Goal: Task Accomplishment & Management: Manage account settings

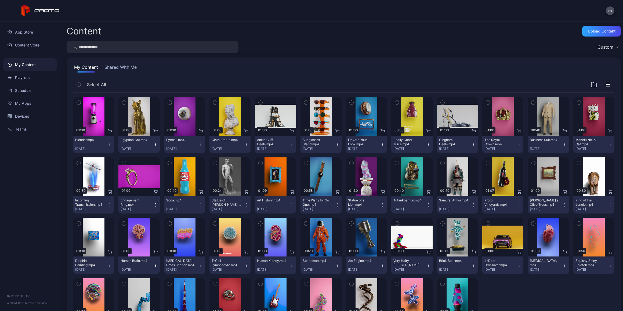
scroll to position [38, 0]
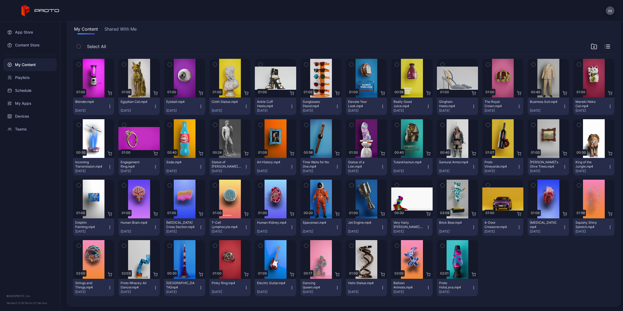
click at [610, 165] on icon "button" at bounding box center [610, 165] width 0 height 0
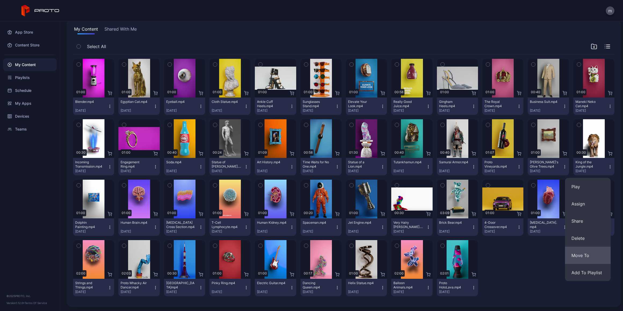
click at [595, 252] on button "Move To" at bounding box center [588, 255] width 46 height 17
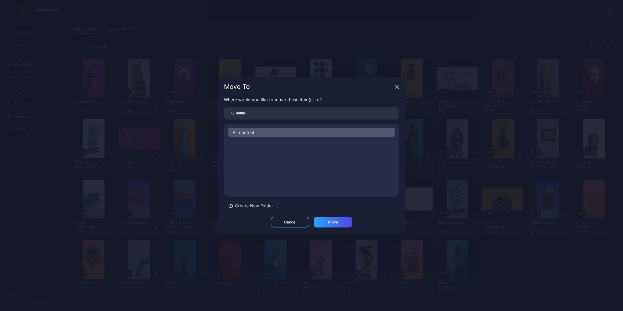
click at [263, 131] on div "All content" at bounding box center [311, 132] width 167 height 9
click at [333, 223] on div "Move" at bounding box center [333, 222] width 10 height 4
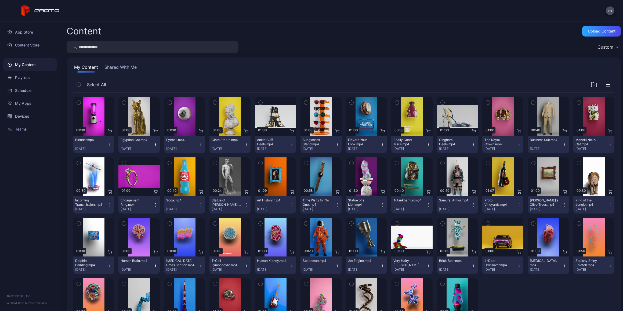
click at [608, 204] on icon "button" at bounding box center [610, 205] width 4 height 4
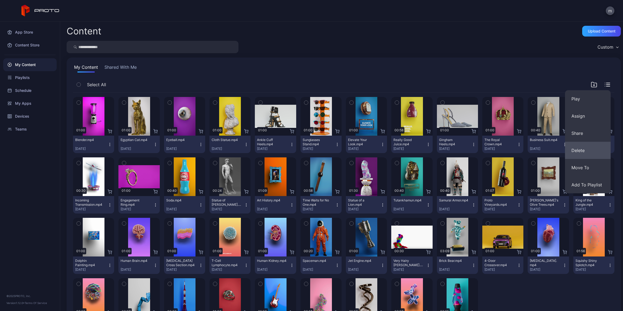
click at [584, 148] on button "Delete" at bounding box center [588, 150] width 46 height 17
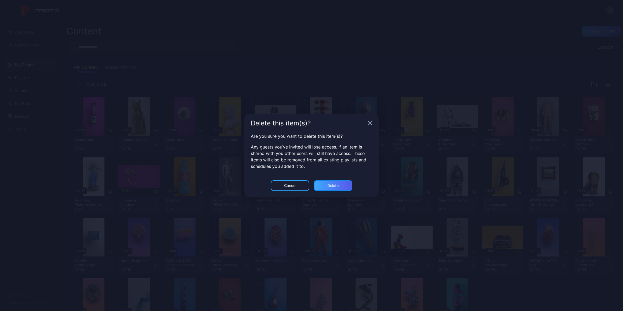
click at [329, 184] on div "Delete" at bounding box center [333, 186] width 11 height 4
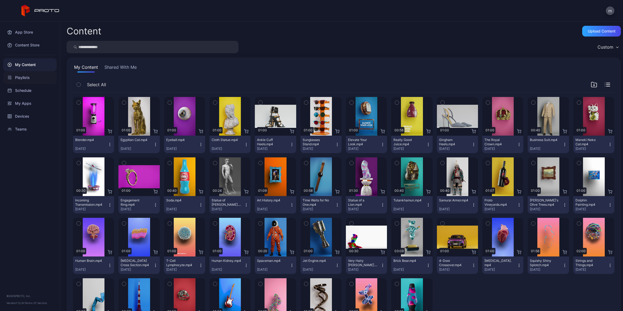
click at [26, 76] on div "Playlists" at bounding box center [29, 77] width 53 height 13
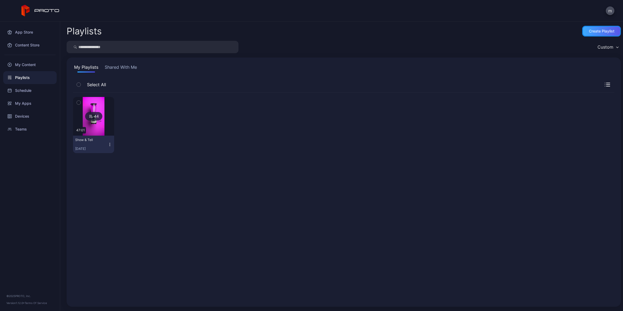
click at [601, 33] on div "Create Playlist" at bounding box center [602, 31] width 26 height 4
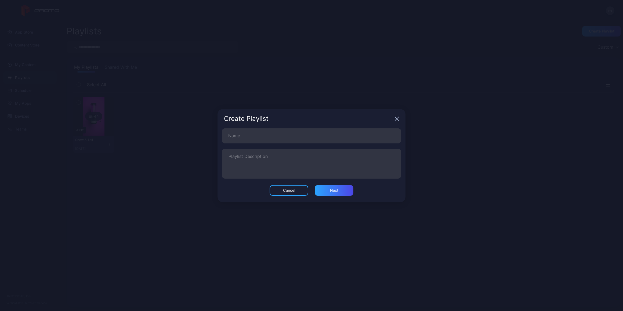
click at [416, 44] on div "Create Playlist Name Playlist Description Cancel Next" at bounding box center [311, 155] width 623 height 311
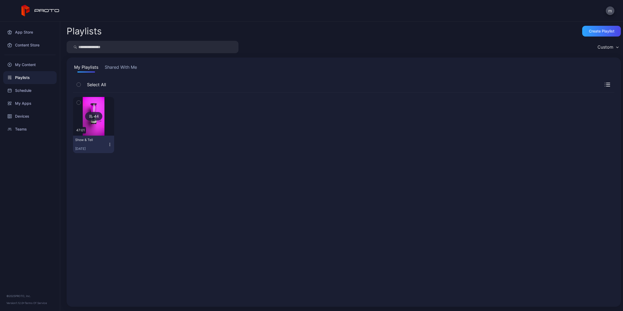
click at [89, 109] on img at bounding box center [94, 116] width 22 height 39
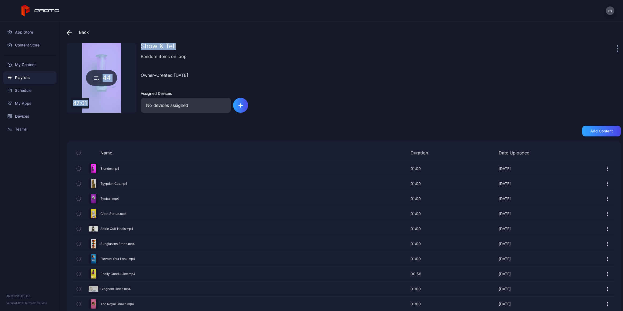
click at [613, 46] on div "Back Show & Tell 44 47:01 Show & Tell Random items on loop Owner • Created [DAT…" at bounding box center [341, 166] width 563 height 290
click at [616, 46] on div at bounding box center [618, 48] width 5 height 11
click at [617, 46] on icon "button" at bounding box center [617, 48] width 1 height 6
drag, startPoint x: 530, startPoint y: 40, endPoint x: 533, endPoint y: 38, distance: 3.3
click at [530, 40] on div "Back Show & Tell 44 47:01 Show & Tell Random items on loop Owner • Created [DAT…" at bounding box center [341, 166] width 563 height 290
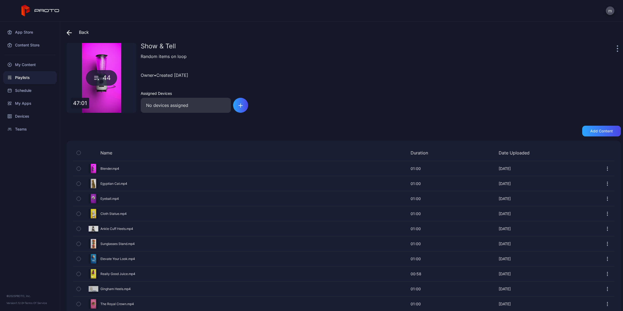
click at [457, 79] on div "Owner • Created [DATE]" at bounding box center [381, 75] width 480 height 19
click at [21, 114] on div "Devices" at bounding box center [29, 116] width 53 height 13
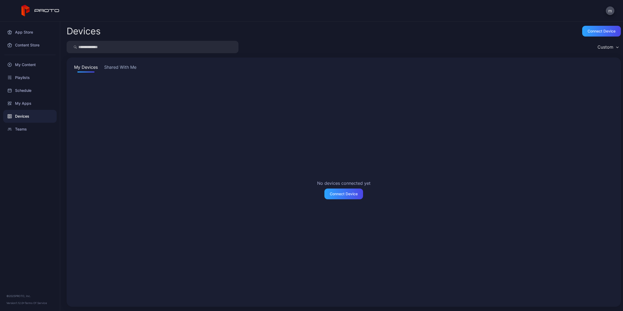
click at [127, 66] on button "Shared With Me" at bounding box center [120, 68] width 34 height 9
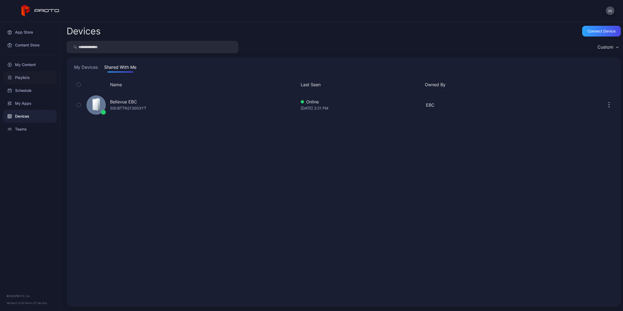
click at [20, 78] on div "Playlists" at bounding box center [29, 77] width 53 height 13
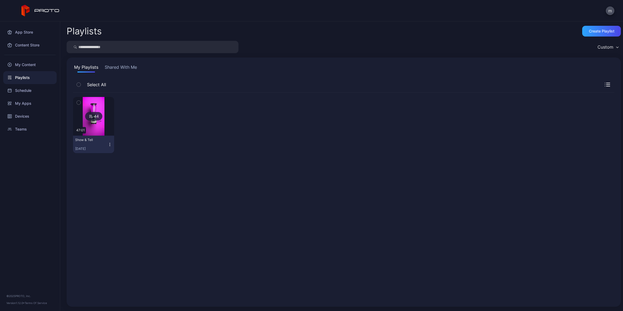
click at [95, 116] on div "44" at bounding box center [93, 116] width 17 height 9
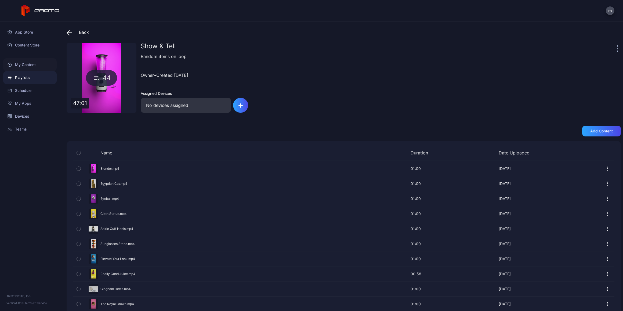
click at [21, 64] on div "My Content" at bounding box center [29, 64] width 53 height 13
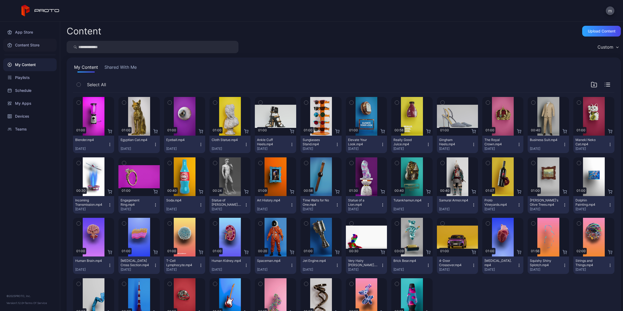
click at [23, 44] on div "Content Store" at bounding box center [29, 45] width 53 height 13
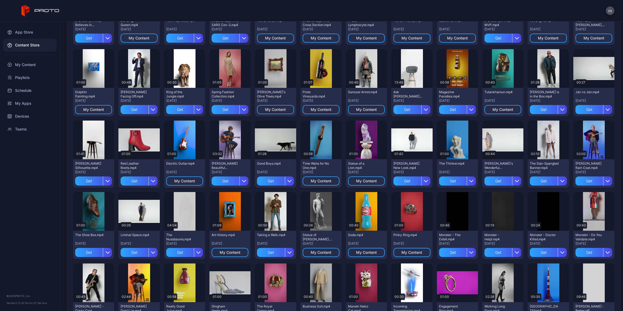
scroll to position [156, 0]
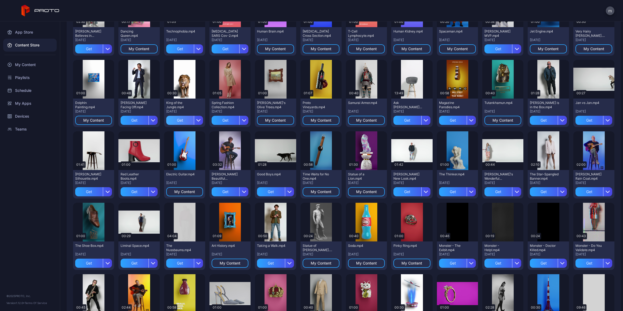
click at [179, 117] on div "Get" at bounding box center [180, 120] width 28 height 9
click at [28, 77] on div "Playlists" at bounding box center [29, 77] width 53 height 13
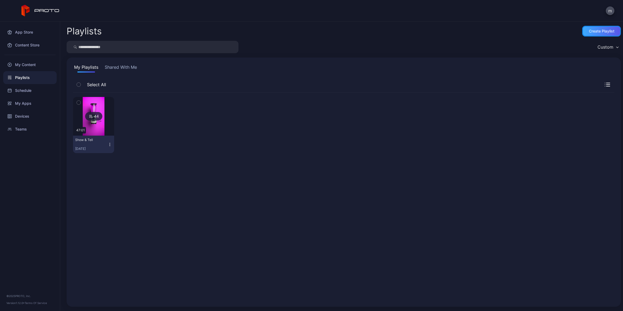
click at [607, 31] on div "Create Playlist" at bounding box center [602, 31] width 26 height 4
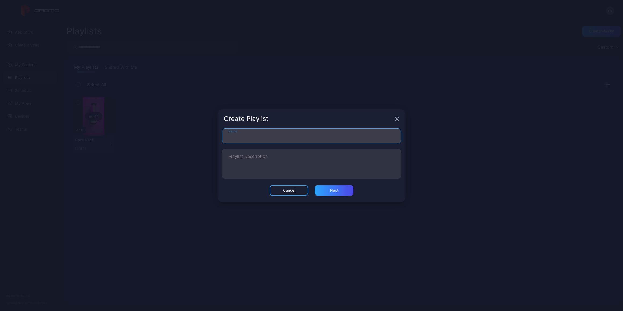
click at [300, 135] on input "Name" at bounding box center [311, 135] width 179 height 15
type input "****"
click at [346, 192] on div "Next" at bounding box center [334, 190] width 39 height 11
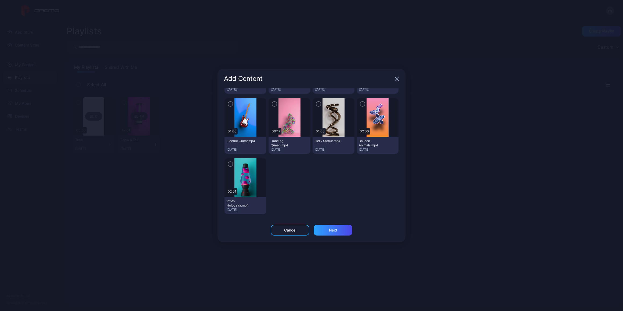
scroll to position [610, 0]
click at [396, 78] on icon "button" at bounding box center [397, 78] width 3 height 3
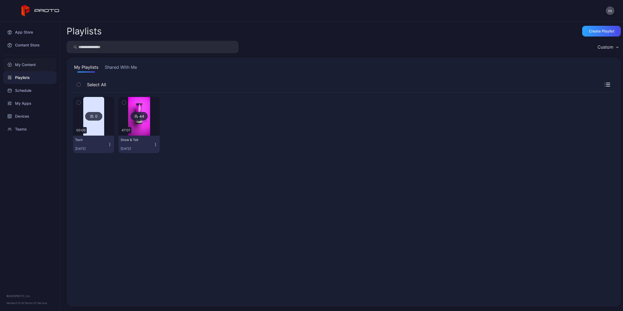
click at [24, 63] on div "My Content" at bounding box center [29, 64] width 53 height 13
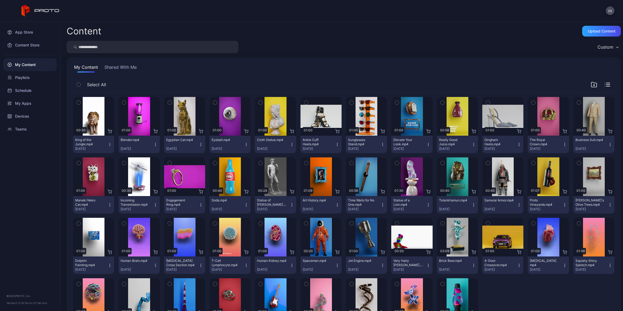
click at [115, 66] on button "Shared With Me" at bounding box center [120, 68] width 34 height 9
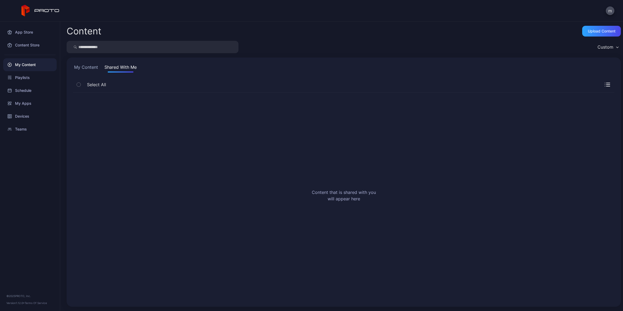
click at [84, 66] on button "My Content" at bounding box center [86, 68] width 26 height 9
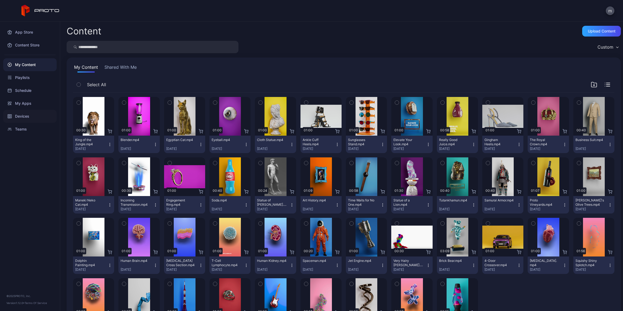
click at [22, 117] on div "Devices" at bounding box center [29, 116] width 53 height 13
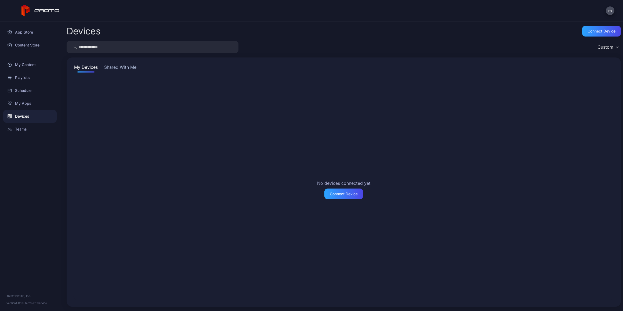
click at [110, 66] on button "Shared With Me" at bounding box center [120, 68] width 34 height 9
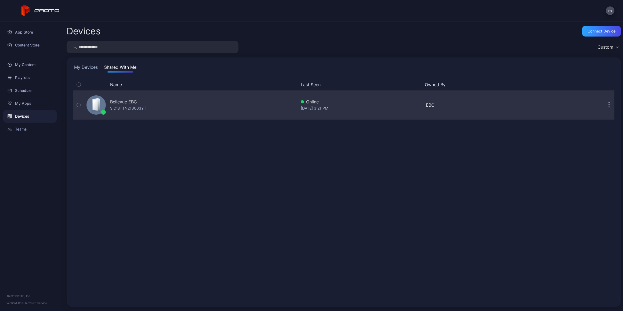
click at [150, 102] on div "Bellevue EBC SID: BTTN213003YT" at bounding box center [190, 105] width 212 height 27
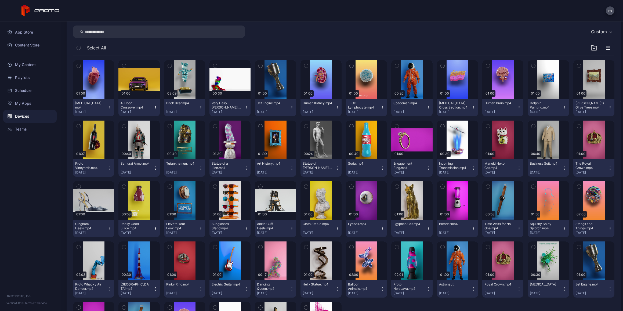
scroll to position [136, 0]
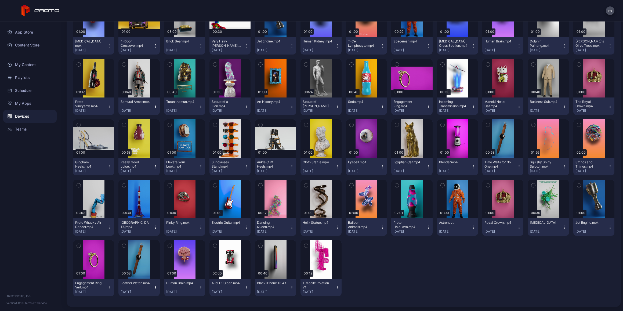
click at [304, 246] on icon "button" at bounding box center [306, 246] width 4 height 6
click at [259, 245] on icon "button" at bounding box center [261, 246] width 4 height 6
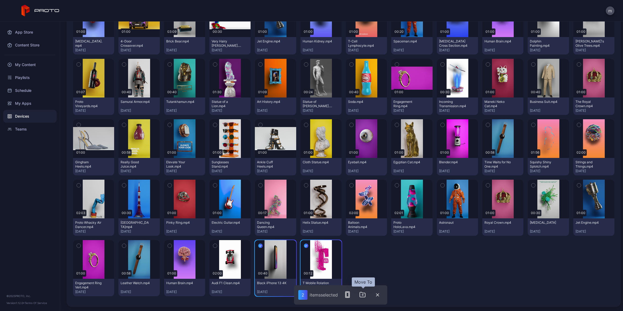
click at [361, 294] on icon "button" at bounding box center [363, 295] width 6 height 6
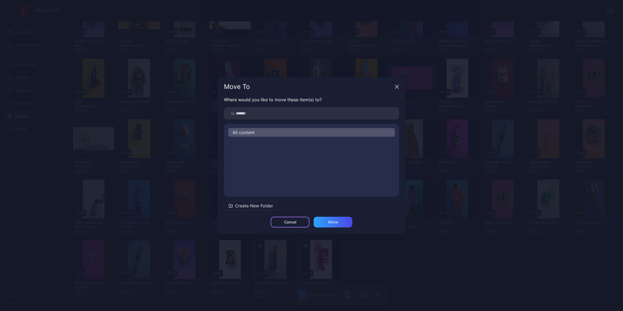
click at [303, 221] on div "Cancel" at bounding box center [290, 222] width 39 height 11
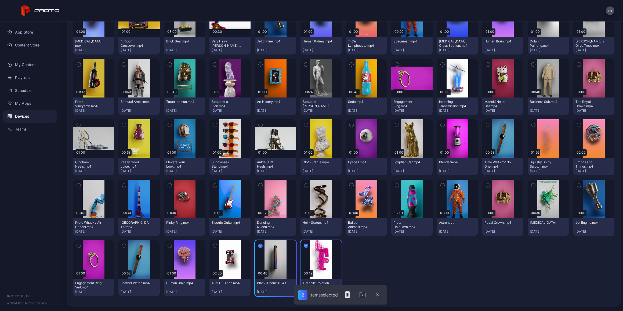
click at [399, 267] on div "01:00 [MEDICAL_DATA].mp4 [DATE] 01:00 4-Door Crossover.mp4 [DATE] 03:09 Brick B…" at bounding box center [344, 147] width 542 height 307
click at [304, 245] on icon "button" at bounding box center [306, 246] width 4 height 6
click at [260, 246] on icon "button" at bounding box center [260, 246] width 4 height 6
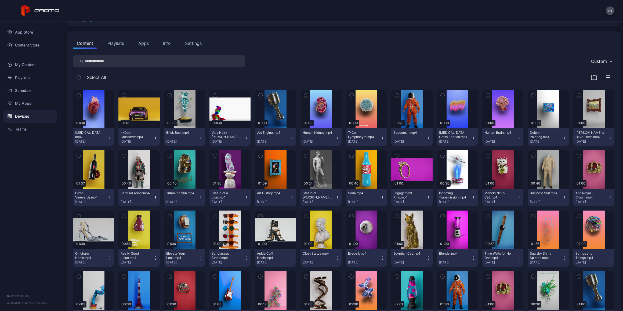
scroll to position [0, 0]
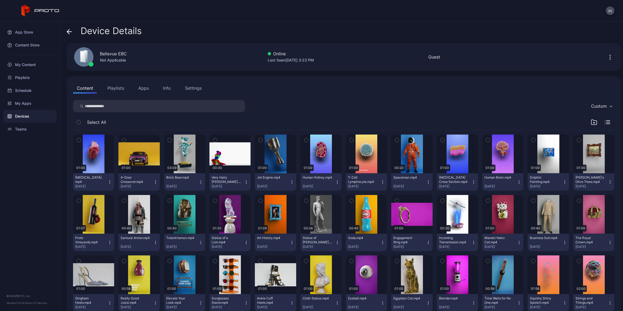
click at [118, 87] on button "Playlists" at bounding box center [116, 88] width 24 height 11
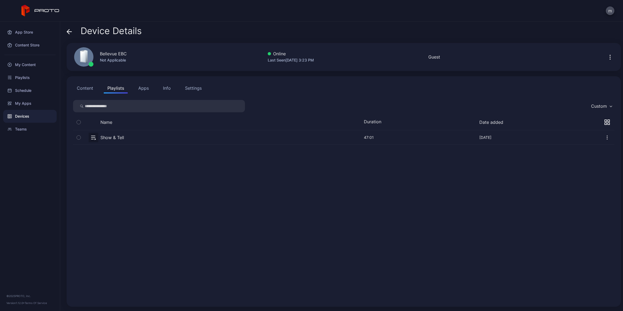
click at [610, 106] on icon "button" at bounding box center [611, 107] width 3 height 2
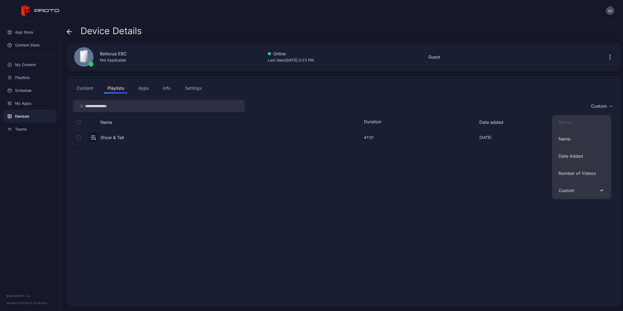
click at [526, 107] on div "Custom" at bounding box center [344, 106] width 542 height 12
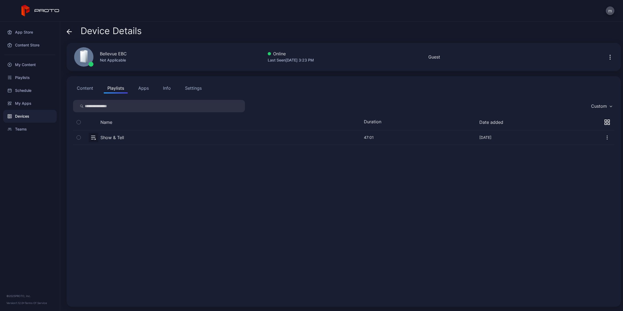
click at [84, 88] on button "Content" at bounding box center [85, 88] width 24 height 11
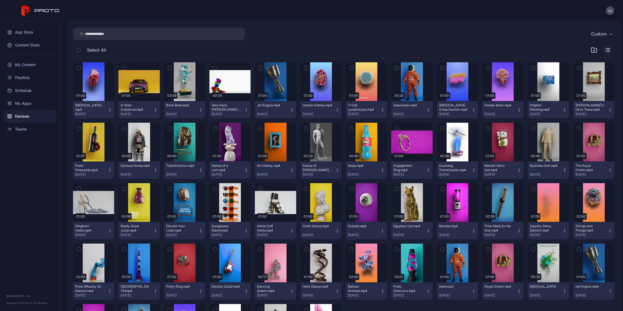
scroll to position [136, 0]
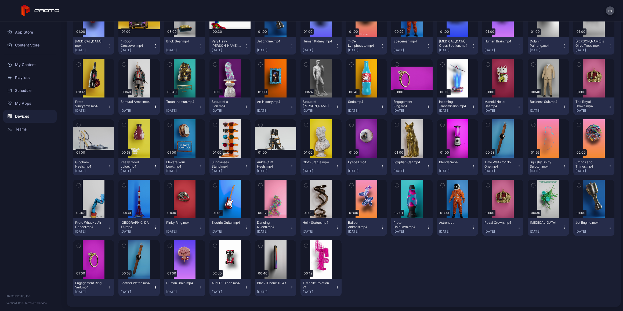
click at [335, 286] on icon "button" at bounding box center [337, 288] width 4 height 4
click at [321, 268] on button "Move To" at bounding box center [318, 267] width 46 height 17
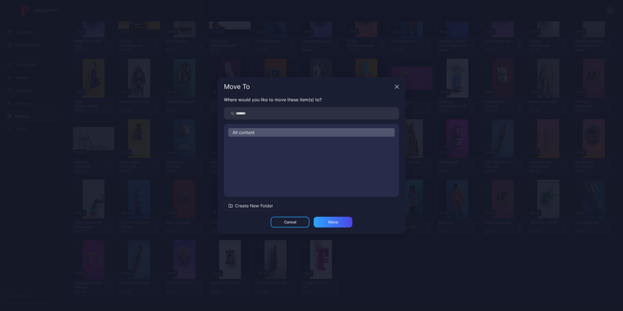
click at [243, 131] on span "All content" at bounding box center [244, 132] width 22 height 6
click at [332, 222] on div "Move" at bounding box center [333, 222] width 10 height 4
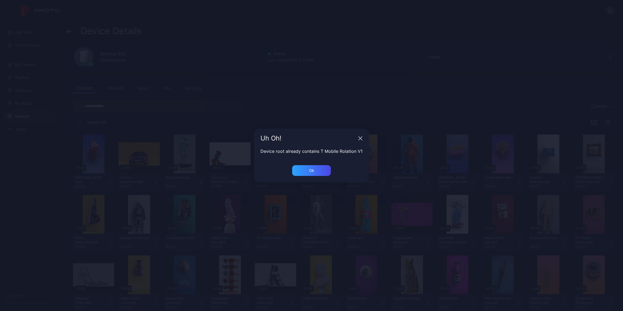
click at [358, 139] on icon "button" at bounding box center [360, 138] width 4 height 4
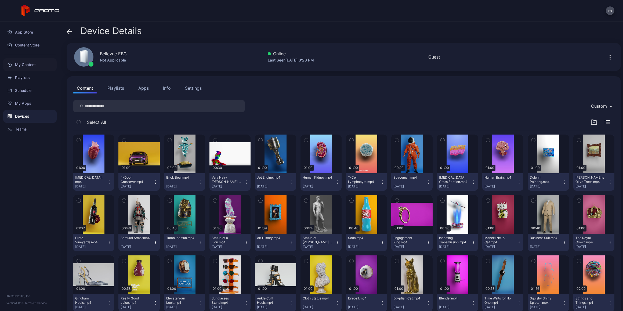
click at [30, 65] on div "My Content" at bounding box center [29, 64] width 53 height 13
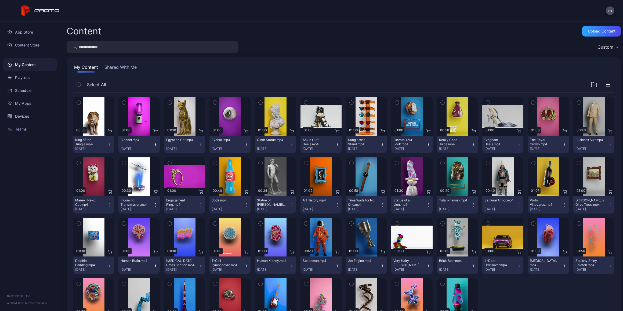
click at [150, 44] on input "search" at bounding box center [153, 47] width 172 height 12
type input "**"
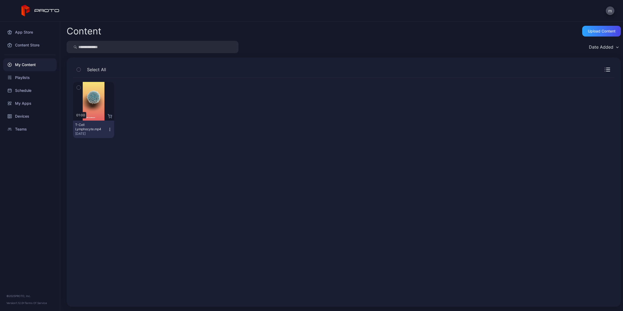
click at [23, 67] on div "My Content" at bounding box center [29, 64] width 53 height 13
click at [23, 66] on div "My Content" at bounding box center [29, 64] width 53 height 13
click at [23, 90] on div "Schedule" at bounding box center [29, 90] width 53 height 13
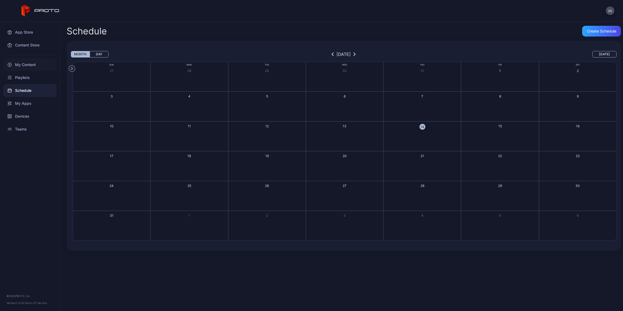
click at [23, 63] on div "My Content" at bounding box center [29, 64] width 53 height 13
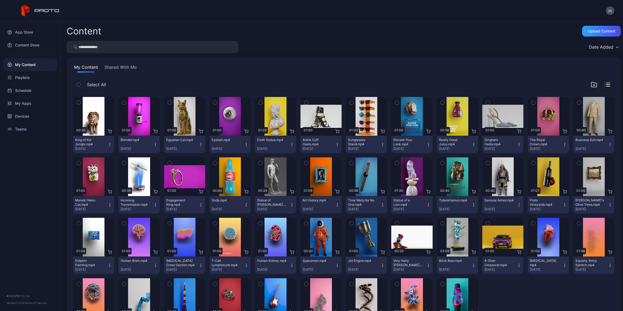
click at [117, 68] on button "Shared With Me" at bounding box center [120, 68] width 34 height 9
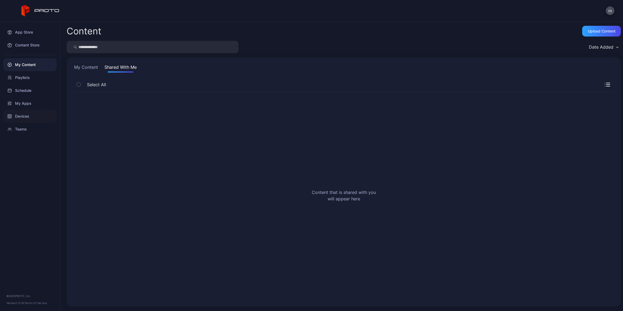
click at [22, 115] on div "Devices" at bounding box center [29, 116] width 53 height 13
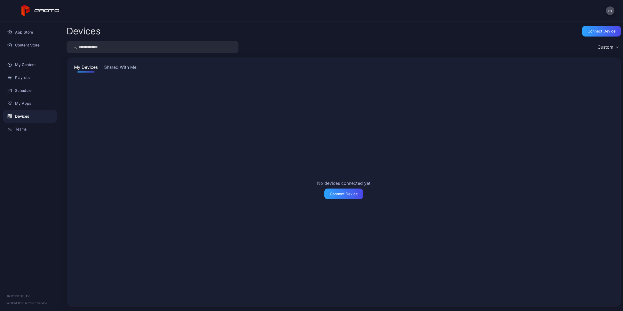
click at [108, 67] on button "Shared With Me" at bounding box center [120, 68] width 34 height 9
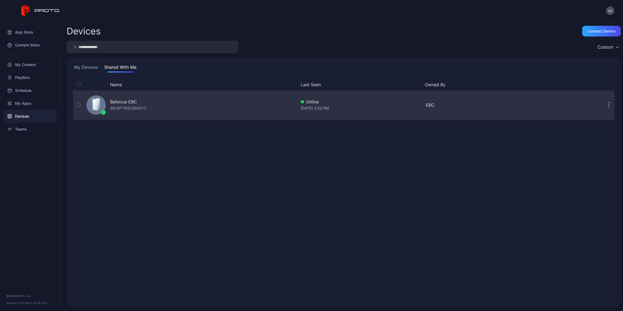
click at [144, 105] on div "Bellevue EBC SID: BTTN213003YT" at bounding box center [128, 105] width 36 height 13
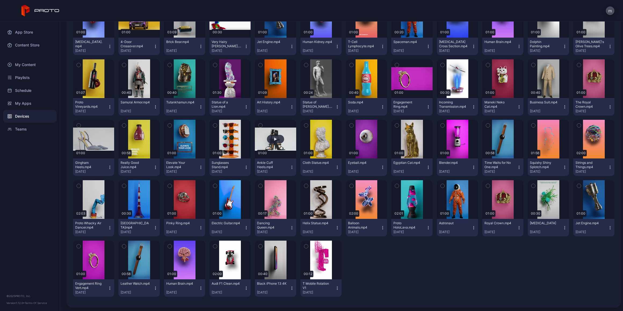
scroll to position [136, 0]
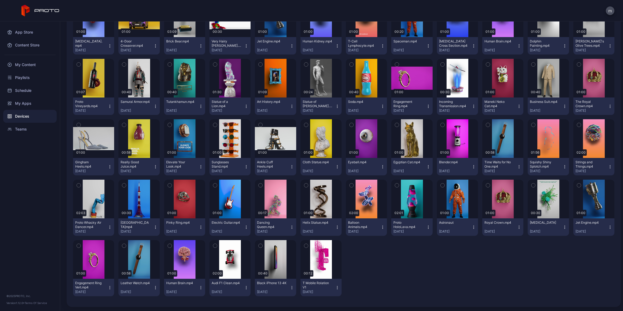
click at [306, 246] on icon "button" at bounding box center [306, 246] width 1 height 1
click at [258, 245] on div "button" at bounding box center [260, 246] width 4 height 4
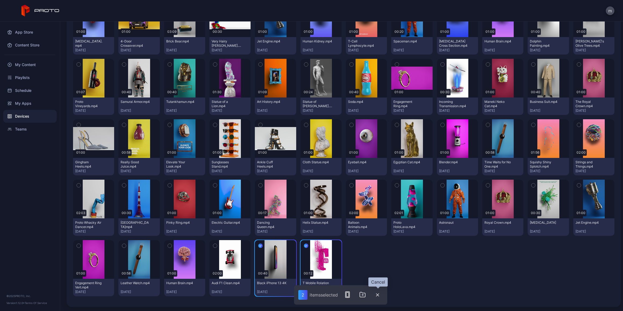
click at [377, 295] on icon "button" at bounding box center [377, 294] width 3 height 3
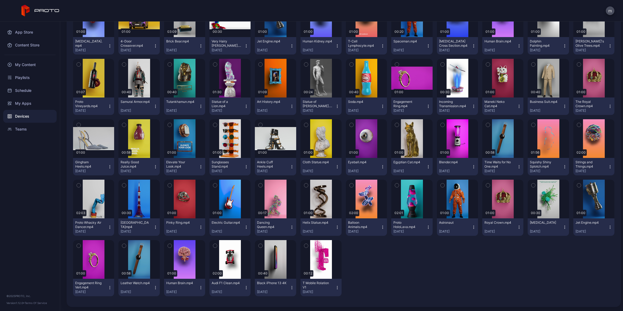
click at [352, 267] on div at bounding box center [366, 268] width 41 height 56
click at [335, 288] on icon "button" at bounding box center [337, 288] width 4 height 4
click at [318, 269] on button "Move To" at bounding box center [318, 267] width 46 height 17
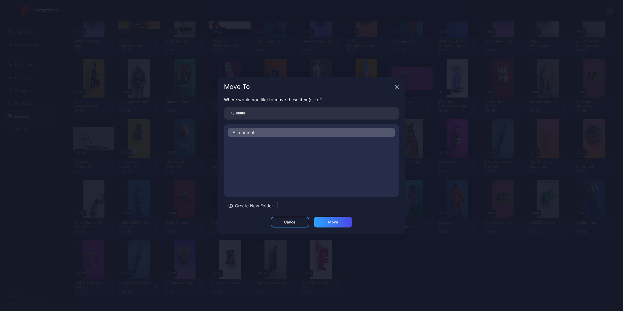
click at [246, 131] on span "All content" at bounding box center [244, 132] width 22 height 6
click at [248, 204] on span "Create New Folder" at bounding box center [254, 206] width 38 height 6
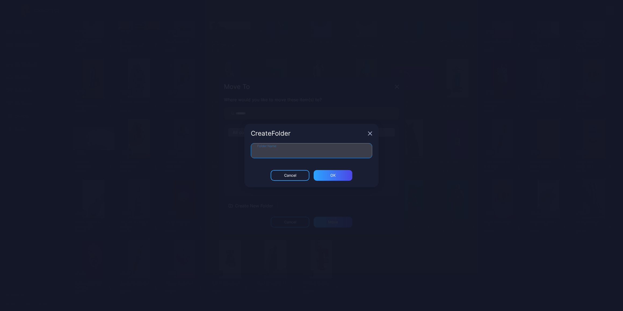
click at [274, 148] on input "Folder Name" at bounding box center [311, 150] width 121 height 15
type input "****"
click at [322, 173] on div "ОК" at bounding box center [333, 175] width 39 height 11
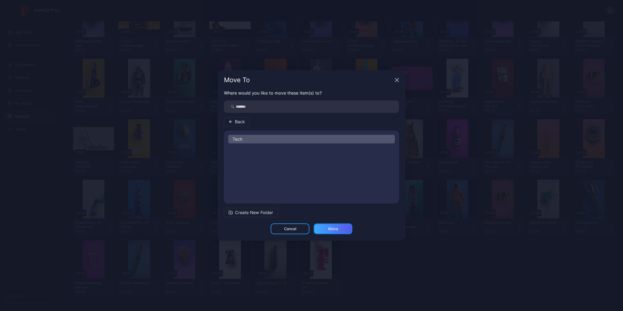
click at [344, 229] on div "Move" at bounding box center [333, 229] width 39 height 11
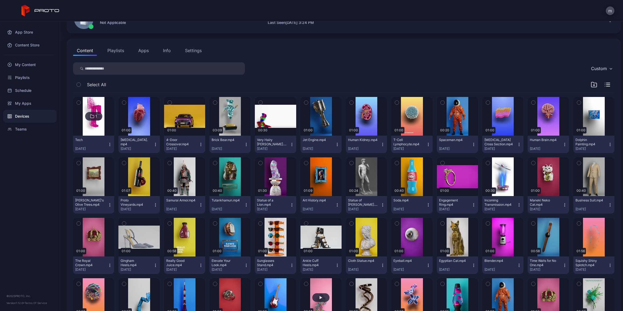
scroll to position [0, 0]
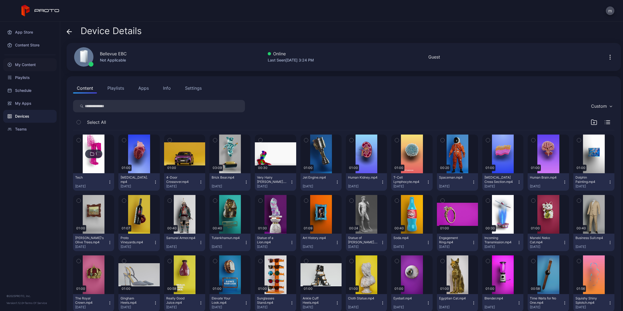
click at [29, 66] on div "My Content" at bounding box center [29, 64] width 53 height 13
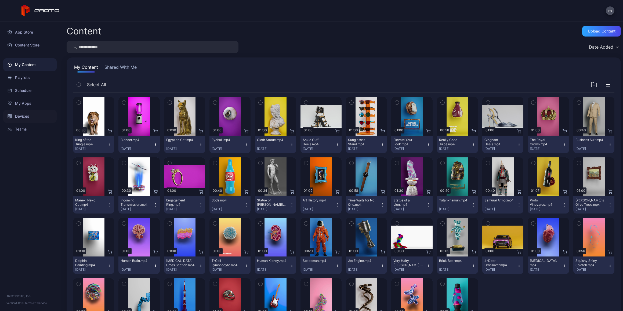
click at [21, 114] on div "Devices" at bounding box center [29, 116] width 53 height 13
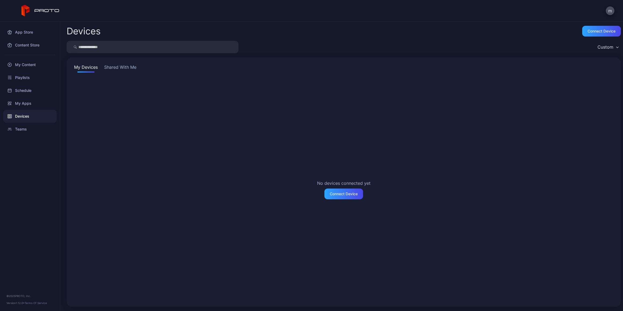
click at [113, 66] on button "Shared With Me" at bounding box center [120, 68] width 34 height 9
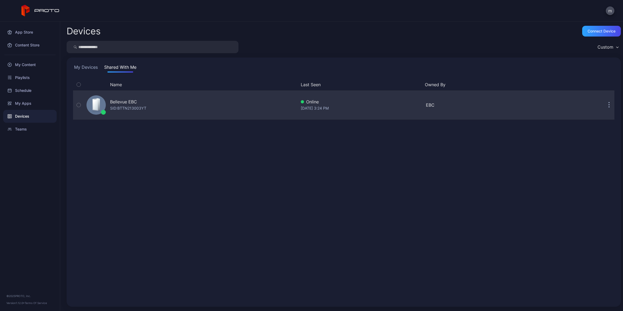
click at [168, 105] on div "Bellevue EBC SID: BTTN213003YT" at bounding box center [190, 105] width 212 height 27
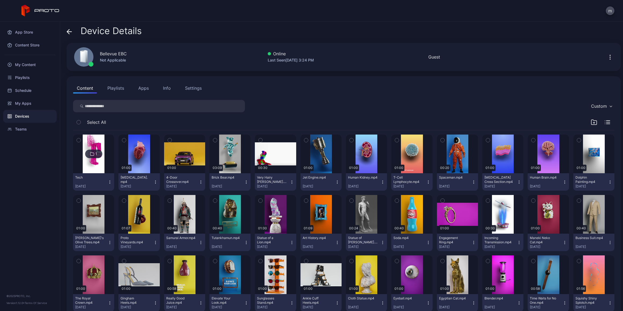
click at [93, 152] on icon at bounding box center [92, 154] width 4 height 6
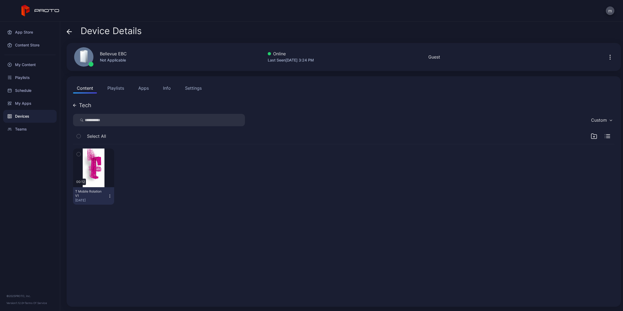
click at [109, 195] on icon "button" at bounding box center [110, 196] width 4 height 4
click at [147, 185] on div at bounding box center [138, 177] width 41 height 56
click at [118, 87] on button "Playlists" at bounding box center [116, 88] width 24 height 11
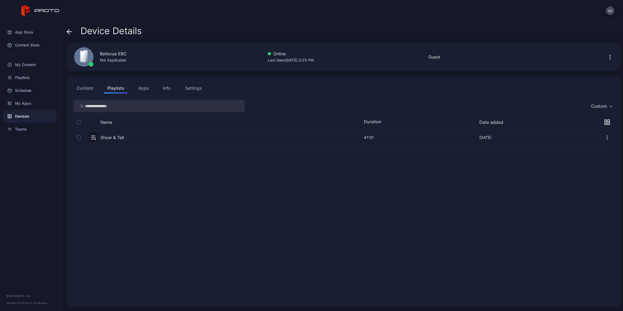
click at [605, 137] on icon "button" at bounding box center [607, 137] width 5 height 5
click at [540, 169] on div "Show & Tell [DATE] 47:01 [DATE]" at bounding box center [344, 215] width 542 height 170
click at [85, 87] on button "Content" at bounding box center [85, 88] width 24 height 11
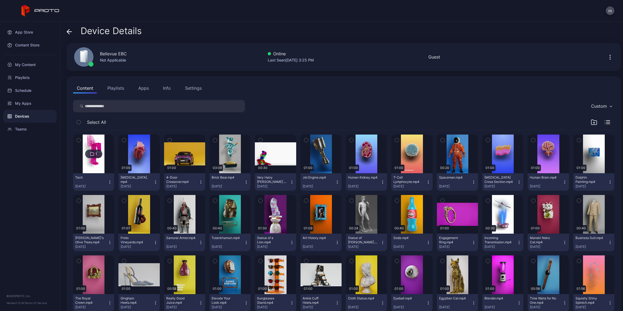
click at [256, 119] on div "Select All" at bounding box center [344, 124] width 542 height 14
click at [190, 88] on div "Settings" at bounding box center [193, 88] width 17 height 6
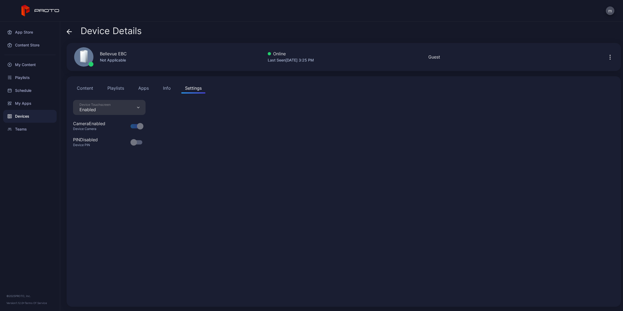
click at [171, 87] on button "Info" at bounding box center [166, 88] width 15 height 11
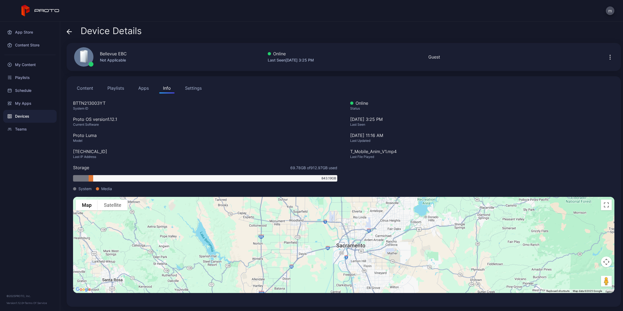
click at [81, 87] on button "Content" at bounding box center [85, 88] width 24 height 11
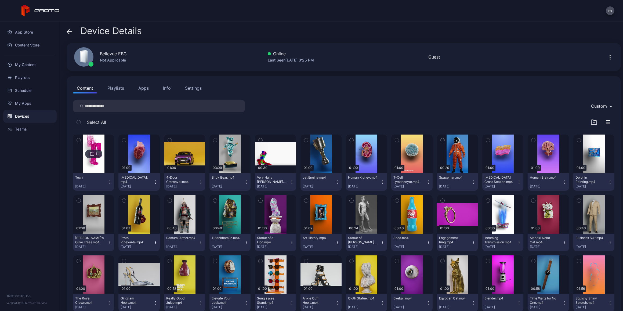
drag, startPoint x: 101, startPoint y: 140, endPoint x: 96, endPoint y: 139, distance: 4.6
click at [96, 139] on img at bounding box center [94, 154] width 22 height 39
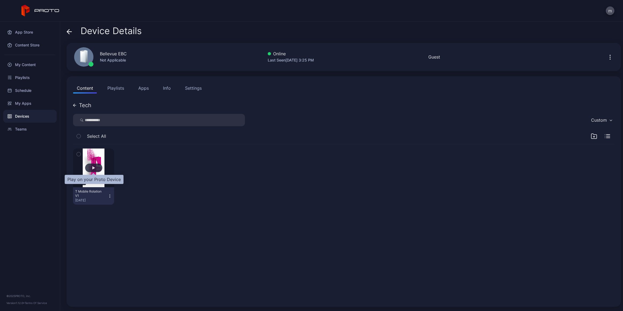
click at [89, 169] on div "button" at bounding box center [93, 168] width 17 height 9
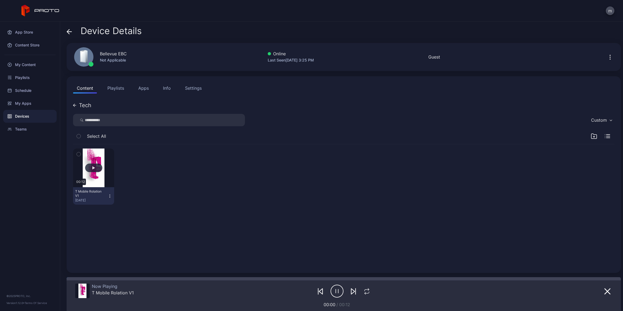
click at [93, 158] on button "button" at bounding box center [93, 168] width 41 height 39
click at [334, 289] on icon "button" at bounding box center [337, 291] width 13 height 13
click at [91, 156] on button "button" at bounding box center [93, 168] width 41 height 39
click at [605, 290] on icon "button" at bounding box center [607, 291] width 5 height 5
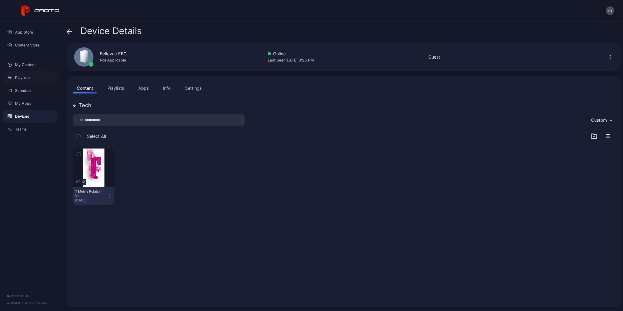
click at [20, 77] on div "Playlists" at bounding box center [29, 77] width 53 height 13
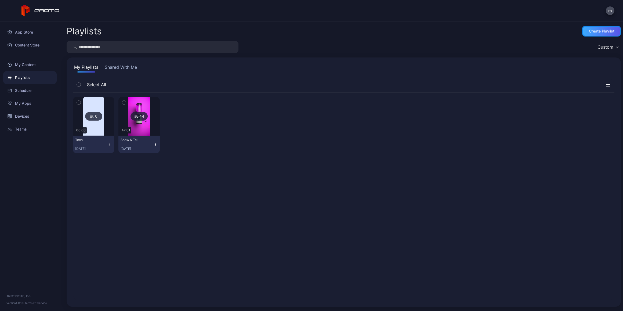
click at [593, 32] on div "Create Playlist" at bounding box center [602, 31] width 26 height 4
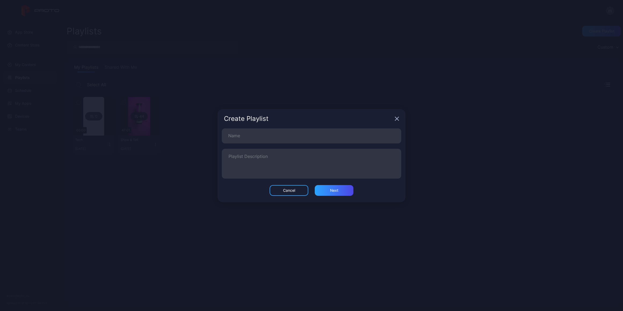
click at [395, 118] on icon "button" at bounding box center [397, 119] width 4 height 4
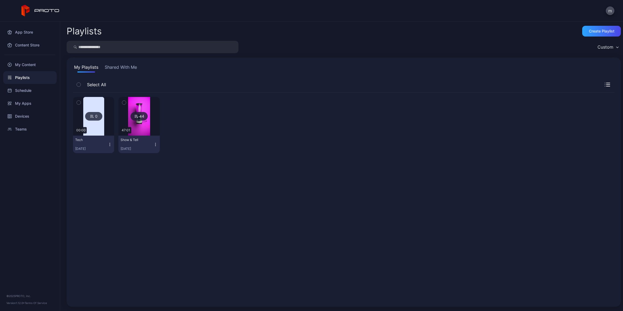
click at [98, 124] on img at bounding box center [93, 116] width 21 height 39
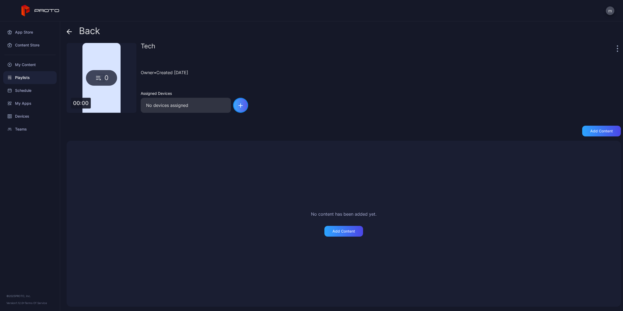
click at [241, 106] on icon "button" at bounding box center [241, 106] width 0 height 4
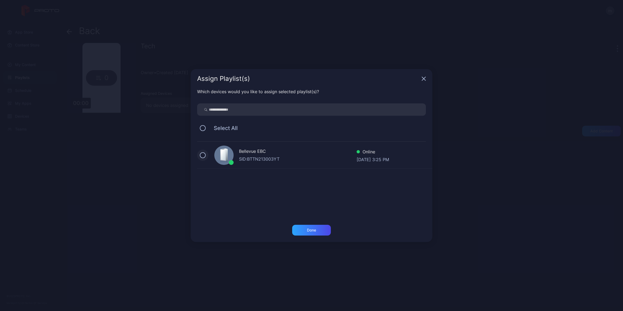
click at [203, 154] on button at bounding box center [203, 155] width 6 height 6
click at [313, 229] on div "Done" at bounding box center [311, 230] width 9 height 4
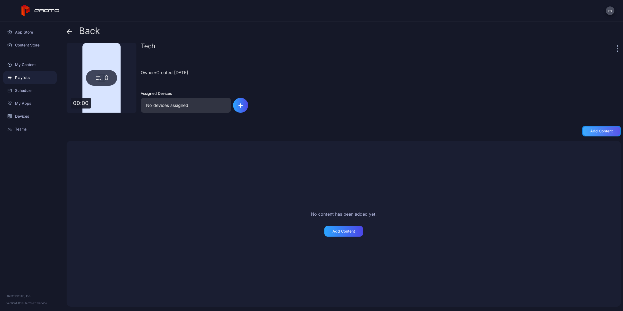
click at [591, 129] on div "Add content" at bounding box center [602, 131] width 23 height 4
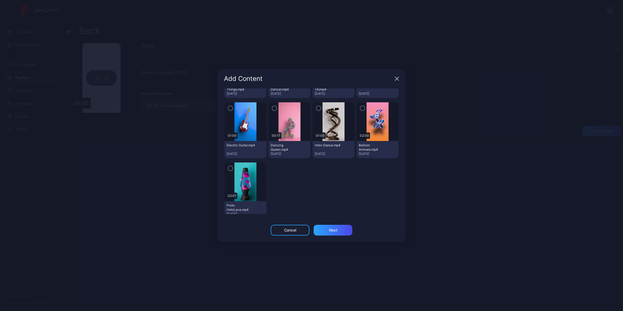
scroll to position [610, 0]
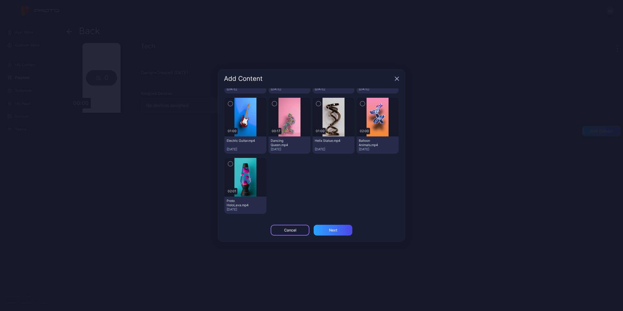
click at [300, 230] on div "Cancel" at bounding box center [290, 230] width 39 height 11
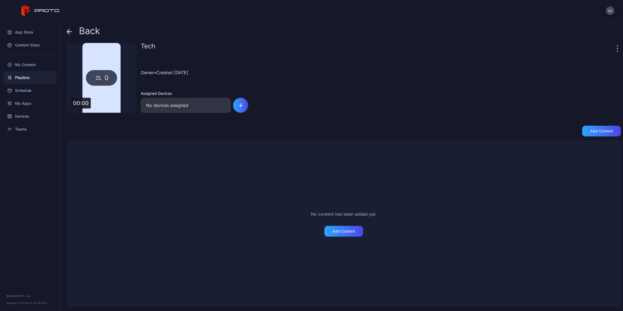
click at [95, 78] on icon at bounding box center [99, 78] width 8 height 6
click at [23, 114] on div "Devices" at bounding box center [29, 116] width 53 height 13
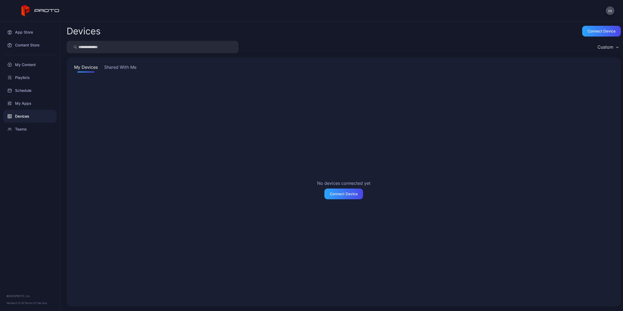
click at [120, 69] on button "Shared With Me" at bounding box center [120, 68] width 34 height 9
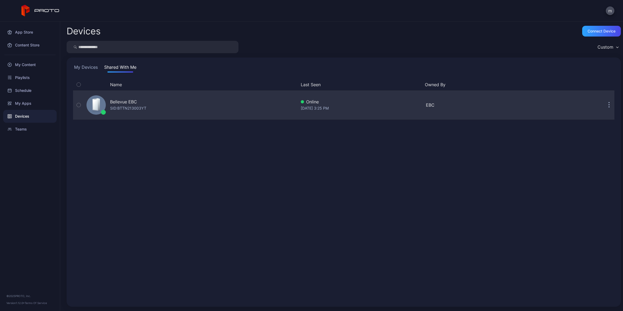
click at [126, 108] on div "SID: BTTN213003YT" at bounding box center [128, 108] width 36 height 6
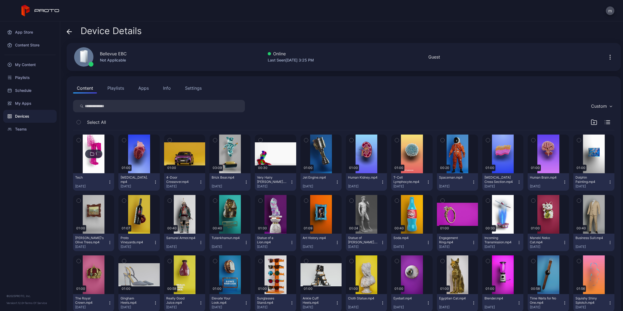
click at [117, 86] on button "Playlists" at bounding box center [116, 88] width 24 height 11
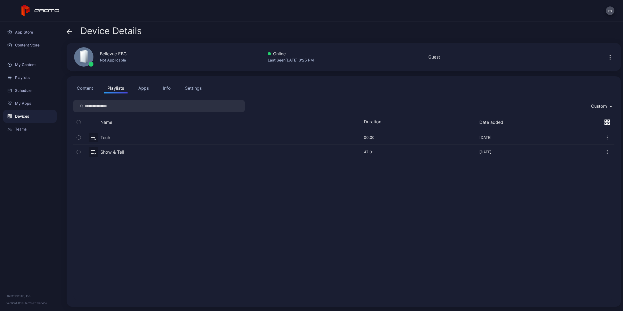
click at [81, 87] on button "Content" at bounding box center [85, 88] width 24 height 11
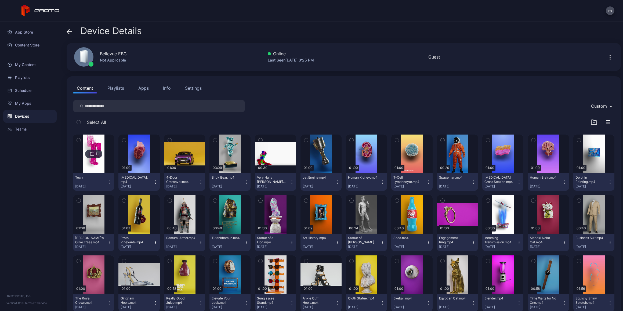
click at [110, 180] on icon "button" at bounding box center [110, 182] width 4 height 4
click at [92, 236] on button "Move To" at bounding box center [94, 236] width 46 height 17
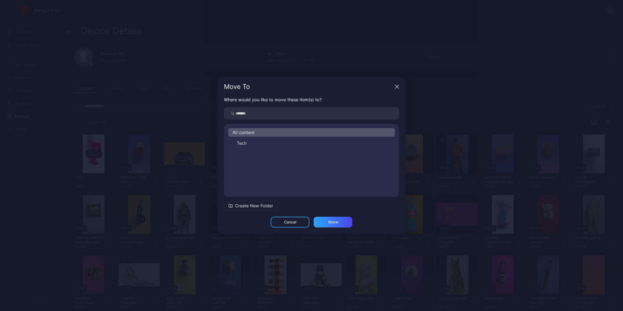
click at [244, 142] on span "Tech" at bounding box center [242, 143] width 10 height 6
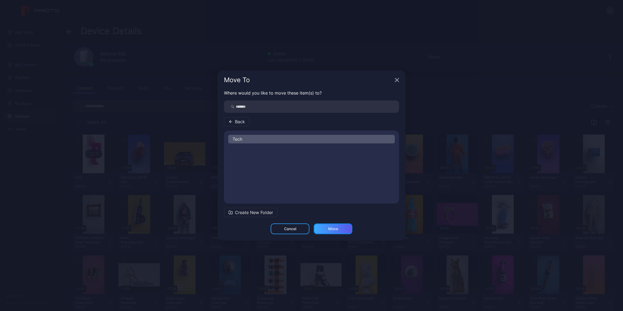
click at [340, 228] on div "Move" at bounding box center [333, 229] width 39 height 11
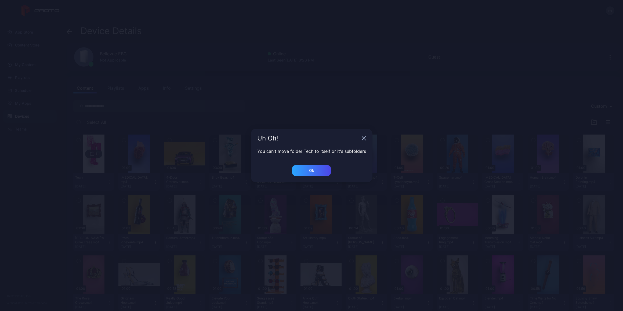
click at [364, 137] on icon "button" at bounding box center [363, 138] width 3 height 3
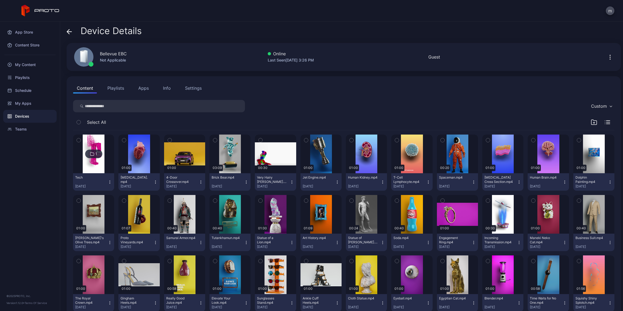
click at [108, 181] on icon "button" at bounding box center [110, 182] width 4 height 4
click at [84, 231] on button "Move To" at bounding box center [94, 236] width 46 height 17
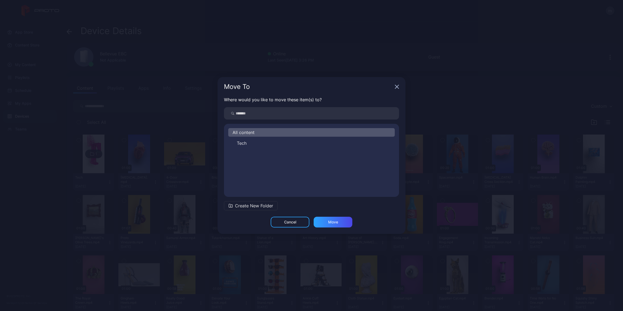
click at [246, 133] on span "All content" at bounding box center [244, 132] width 22 height 6
click at [333, 220] on div "Move" at bounding box center [333, 222] width 10 height 4
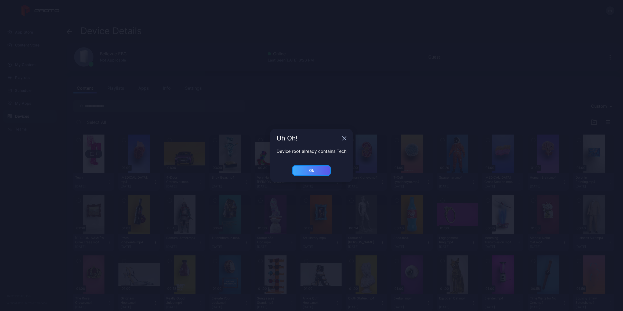
click at [317, 168] on div "Ok" at bounding box center [311, 170] width 39 height 11
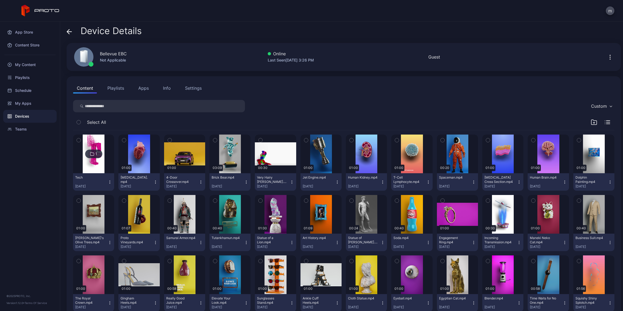
click at [114, 88] on button "Playlists" at bounding box center [116, 88] width 24 height 11
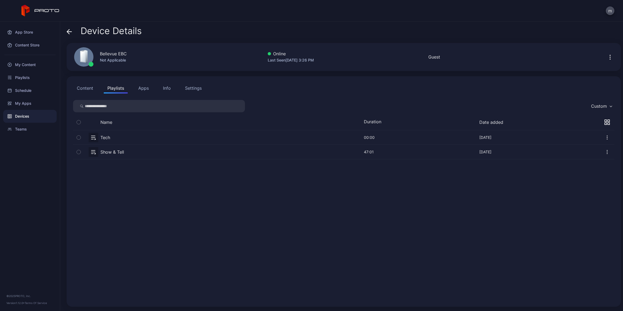
click at [80, 137] on icon "button" at bounding box center [79, 138] width 4 height 6
click at [271, 253] on div "Tech [DATE] 00:00 Aug 14, 2025 Show & Tell [DATE] 47:01 [DATE]" at bounding box center [344, 215] width 542 height 170
click at [84, 87] on button "Content" at bounding box center [85, 88] width 24 height 11
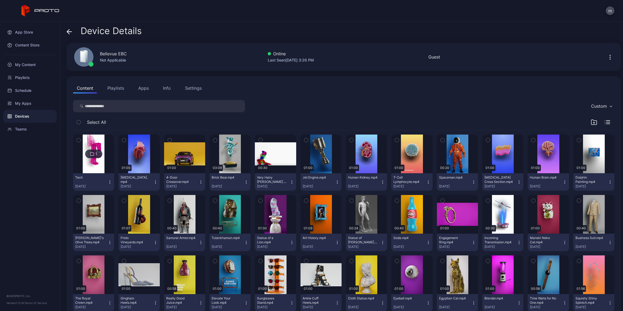
click at [109, 182] on icon "button" at bounding box center [110, 182] width 4 height 4
click at [156, 117] on div "Select All" at bounding box center [344, 124] width 542 height 14
click at [34, 64] on div "My Content" at bounding box center [29, 64] width 53 height 13
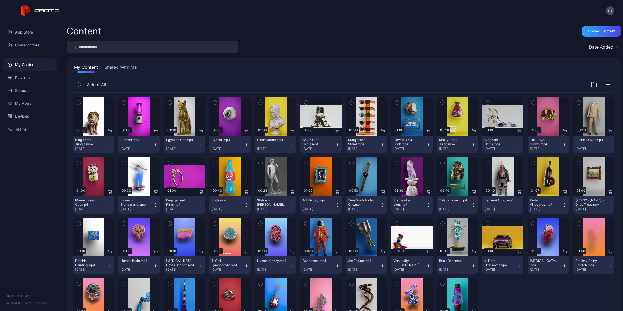
click at [199, 144] on icon "button" at bounding box center [201, 144] width 4 height 4
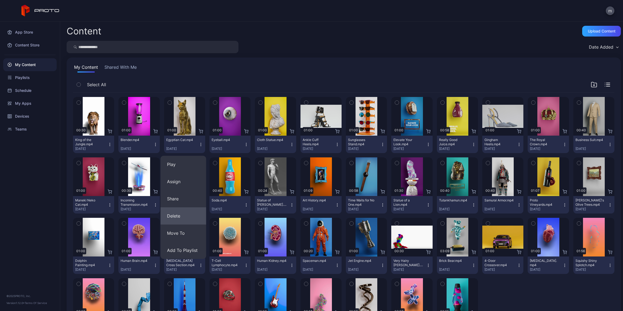
click at [179, 219] on button "Delete" at bounding box center [184, 215] width 46 height 17
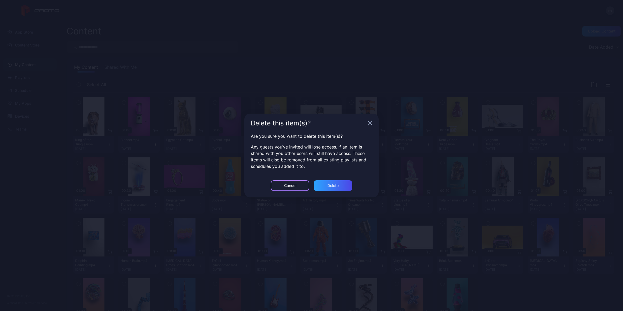
click at [297, 185] on div "Cancel" at bounding box center [290, 185] width 39 height 11
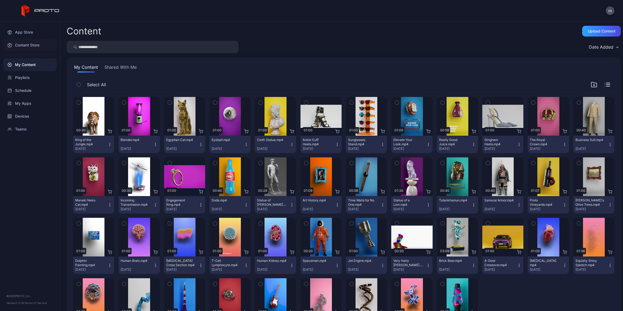
click at [20, 46] on div "Content Store" at bounding box center [29, 45] width 53 height 13
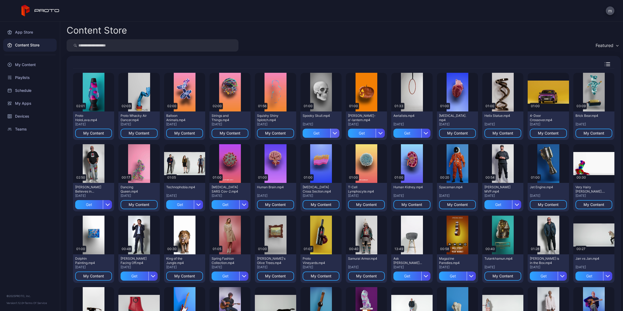
click at [333, 132] on icon "button" at bounding box center [335, 133] width 4 height 4
click at [329, 166] on button "Get and Assign" at bounding box center [318, 166] width 46 height 17
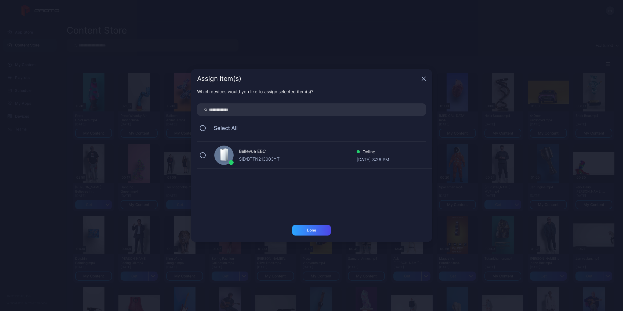
click at [324, 160] on div "SID: BTTN213003YT" at bounding box center [298, 159] width 118 height 6
click at [313, 230] on div "Done" at bounding box center [311, 230] width 9 height 4
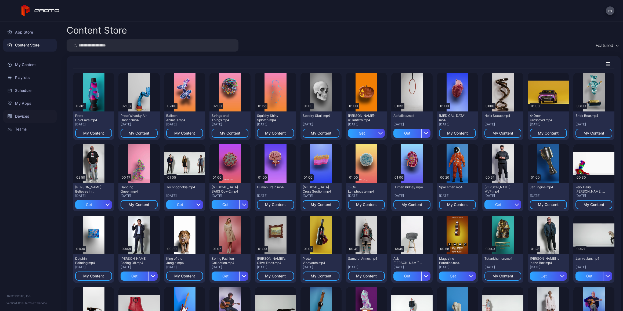
click at [25, 115] on div "Devices" at bounding box center [29, 116] width 53 height 13
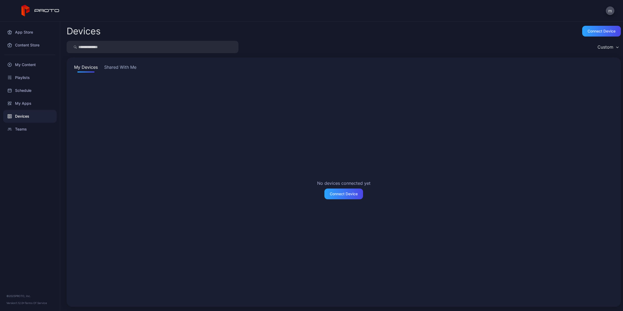
click at [117, 67] on button "Shared With Me" at bounding box center [120, 68] width 34 height 9
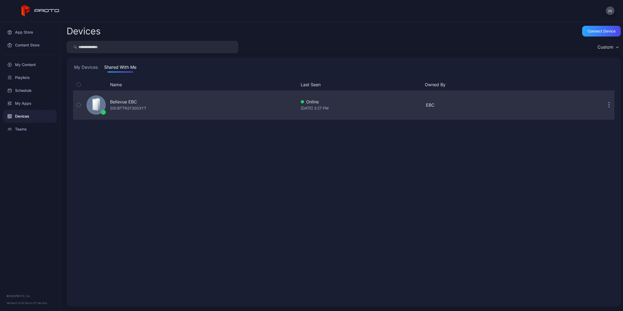
click at [119, 101] on div "Bellevue EBC" at bounding box center [123, 102] width 27 height 6
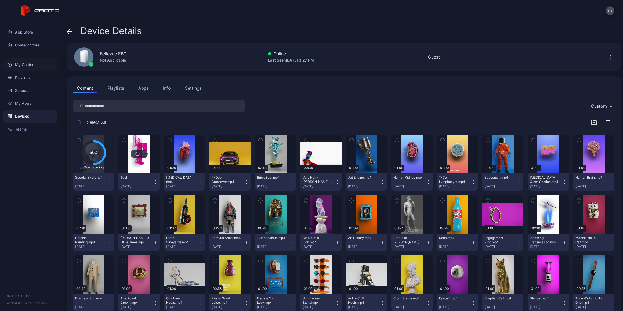
click at [31, 61] on div "My Content" at bounding box center [29, 64] width 53 height 13
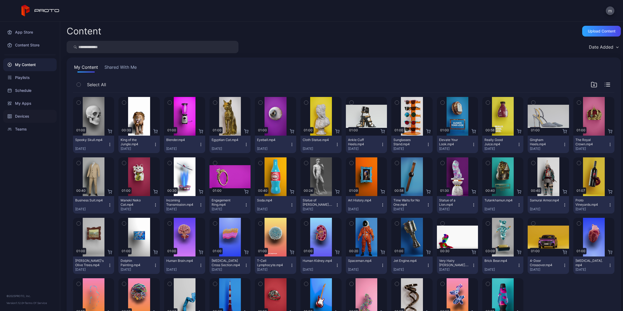
click at [26, 117] on div "Devices" at bounding box center [29, 116] width 53 height 13
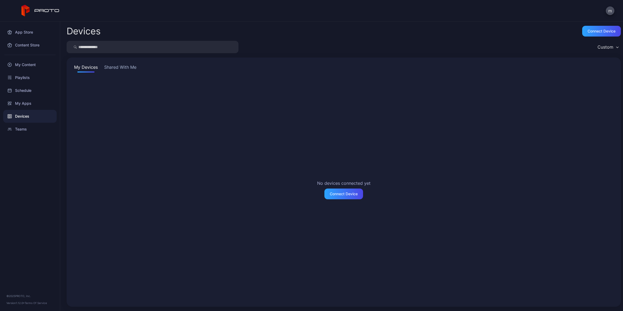
click at [115, 65] on button "Shared With Me" at bounding box center [120, 68] width 34 height 9
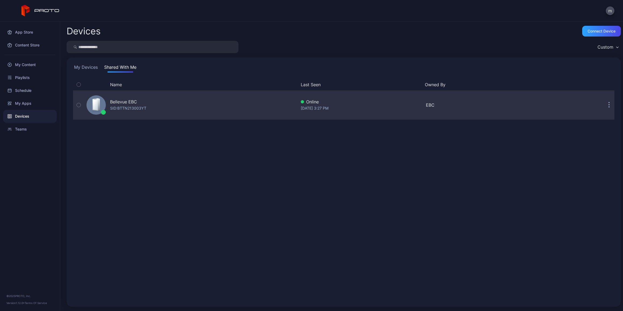
click at [124, 93] on div "Bellevue EBC SID: BTTN213003YT" at bounding box center [190, 105] width 212 height 27
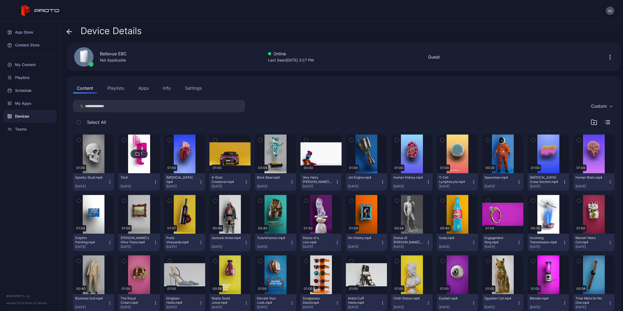
click at [109, 181] on icon "button" at bounding box center [110, 182] width 4 height 4
click at [102, 198] on button "Unassign" at bounding box center [94, 201] width 46 height 17
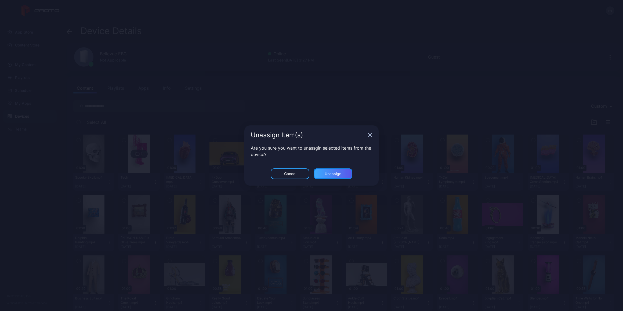
click at [322, 173] on div "Unassign" at bounding box center [333, 173] width 39 height 11
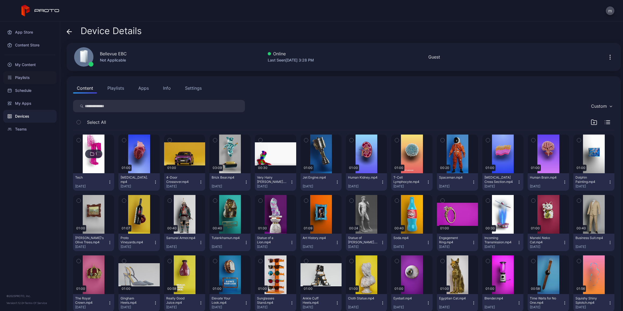
click at [20, 78] on div "Playlists" at bounding box center [29, 77] width 53 height 13
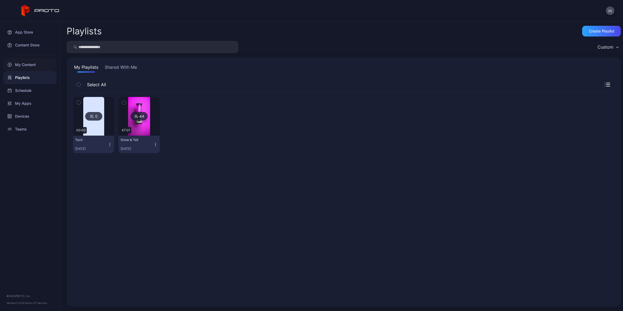
click at [21, 64] on div "My Content" at bounding box center [29, 64] width 53 height 13
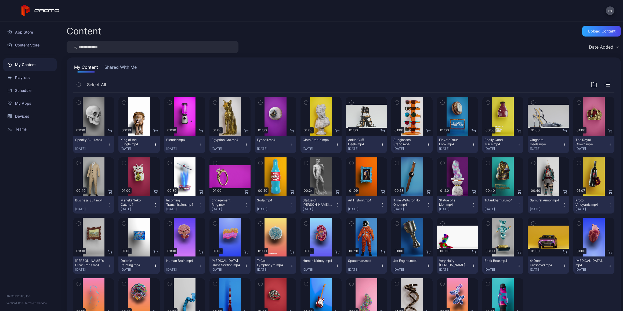
click at [605, 84] on icon "button" at bounding box center [607, 85] width 5 height 4
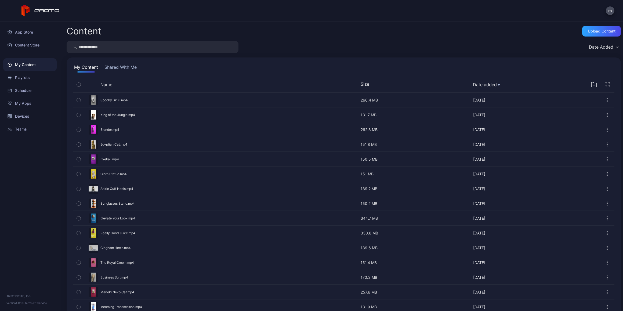
click at [605, 84] on icon "button" at bounding box center [607, 84] width 5 height 5
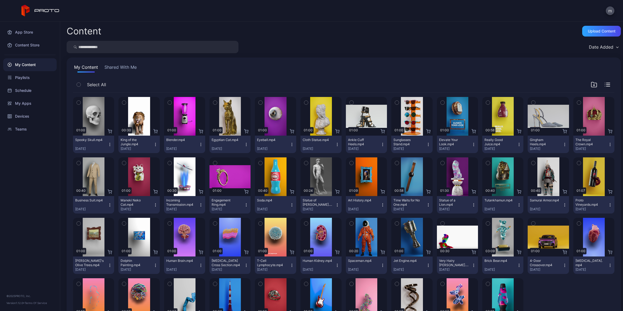
click at [591, 84] on icon "button" at bounding box center [594, 84] width 6 height 6
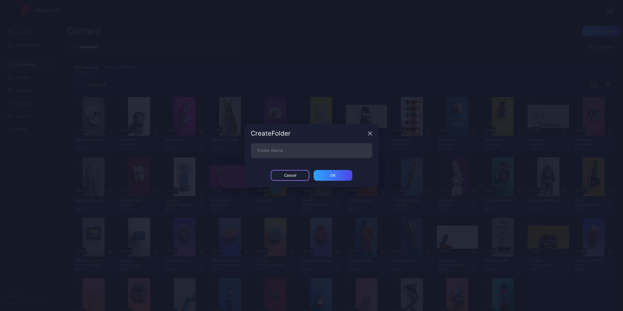
click at [298, 173] on div "Cancel" at bounding box center [290, 175] width 39 height 11
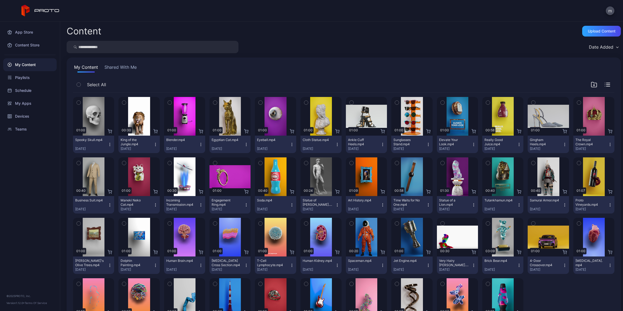
click at [616, 46] on icon "button" at bounding box center [617, 47] width 3 height 2
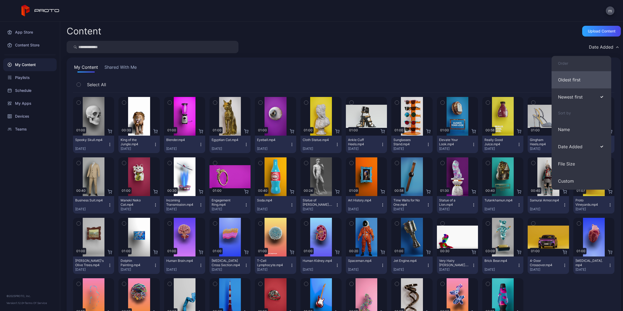
click at [570, 82] on button "Oldest first" at bounding box center [582, 79] width 60 height 17
